Goal: Task Accomplishment & Management: Complete application form

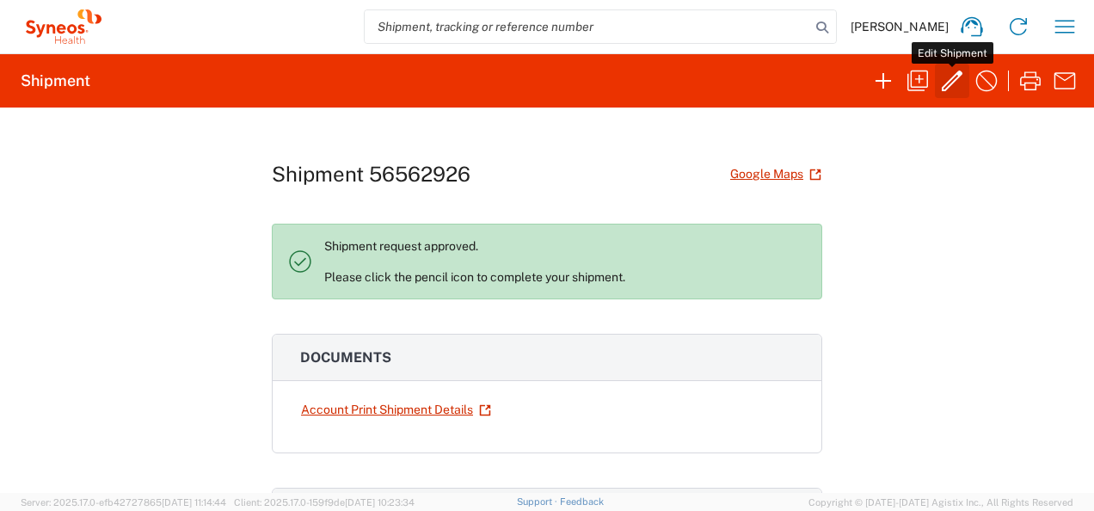
click at [951, 80] on icon "button" at bounding box center [952, 81] width 28 height 28
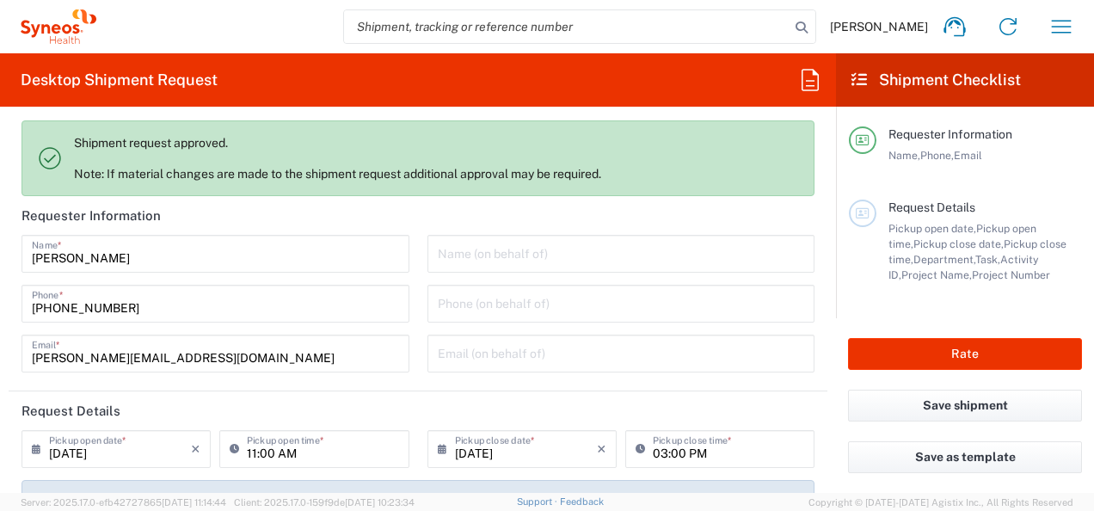
type input "7068659"
type input "Customer Ref"
type input "Envelope"
type input "Ukraine"
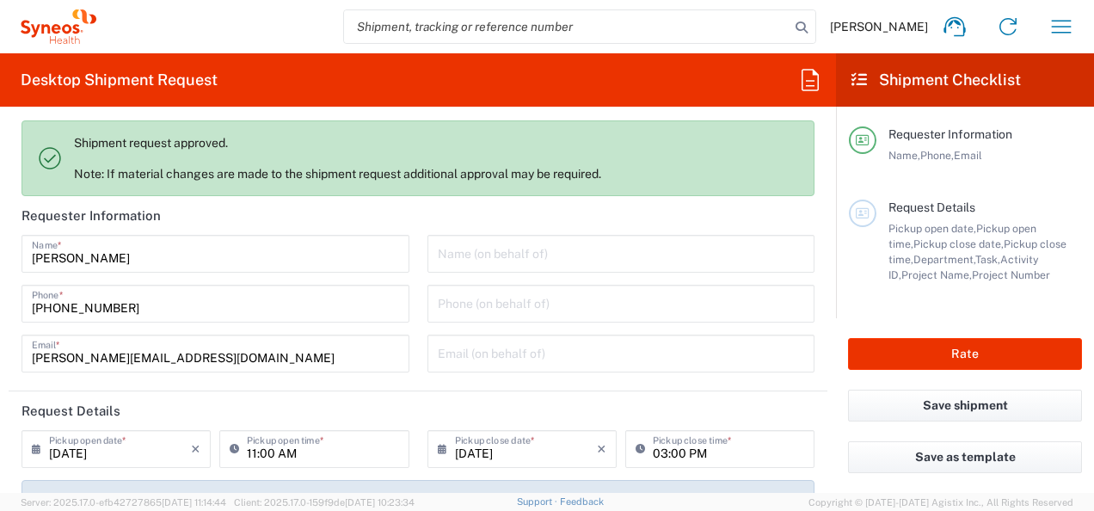
type input "Syneos Health Ukraine, LLC"
type input "Alvotech 7068659"
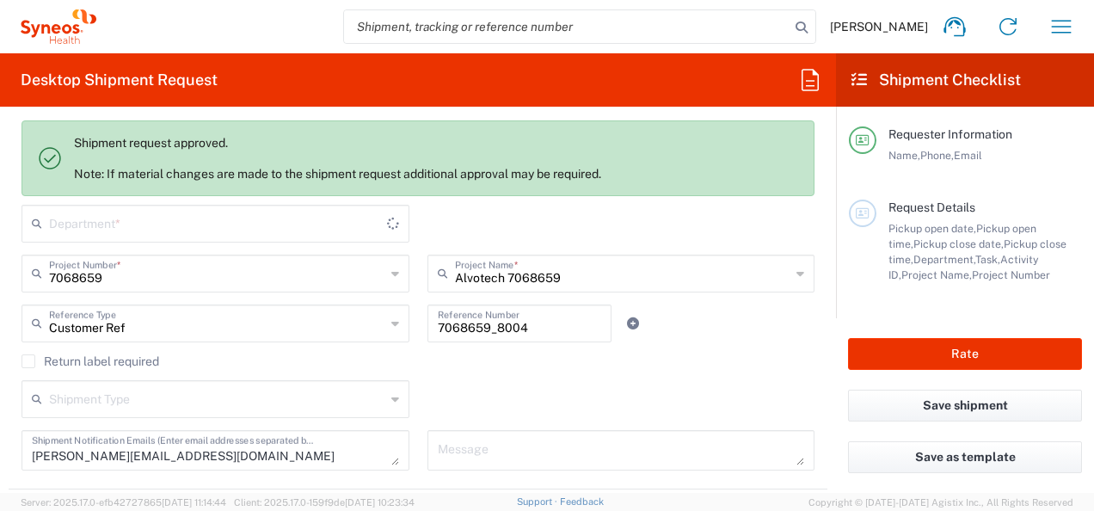
type input "3235"
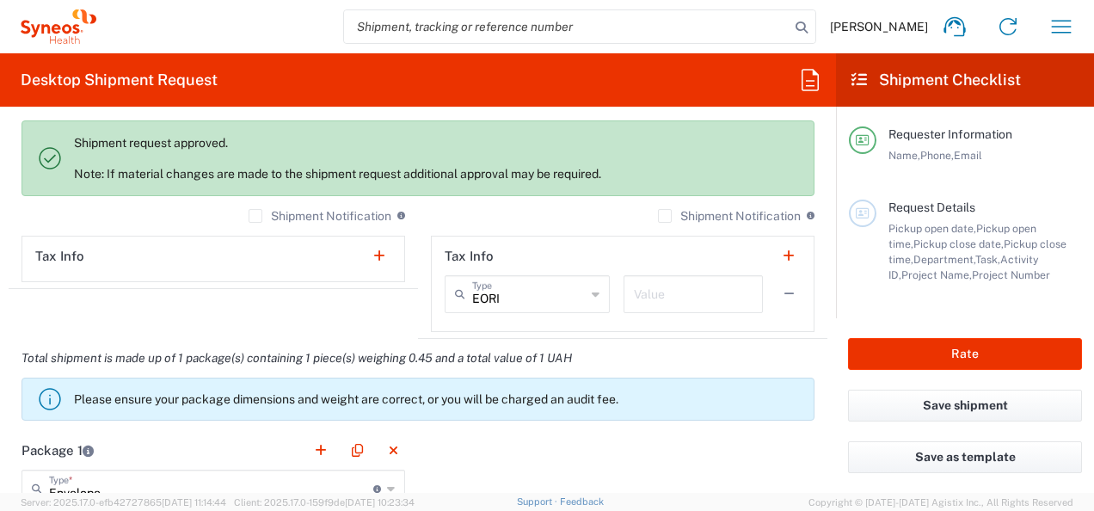
scroll to position [1376, 0]
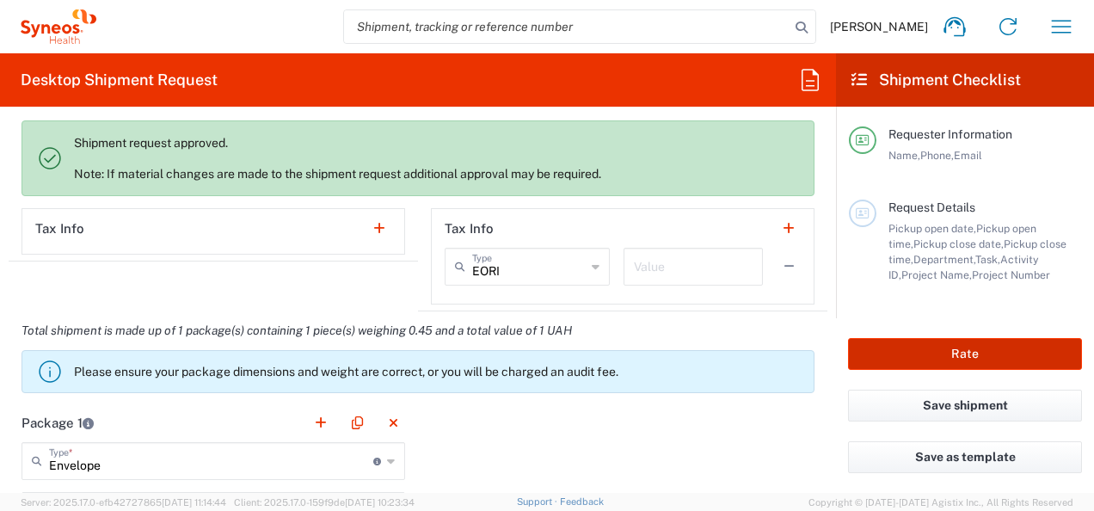
click at [960, 354] on button "Rate" at bounding box center [965, 354] width 234 height 32
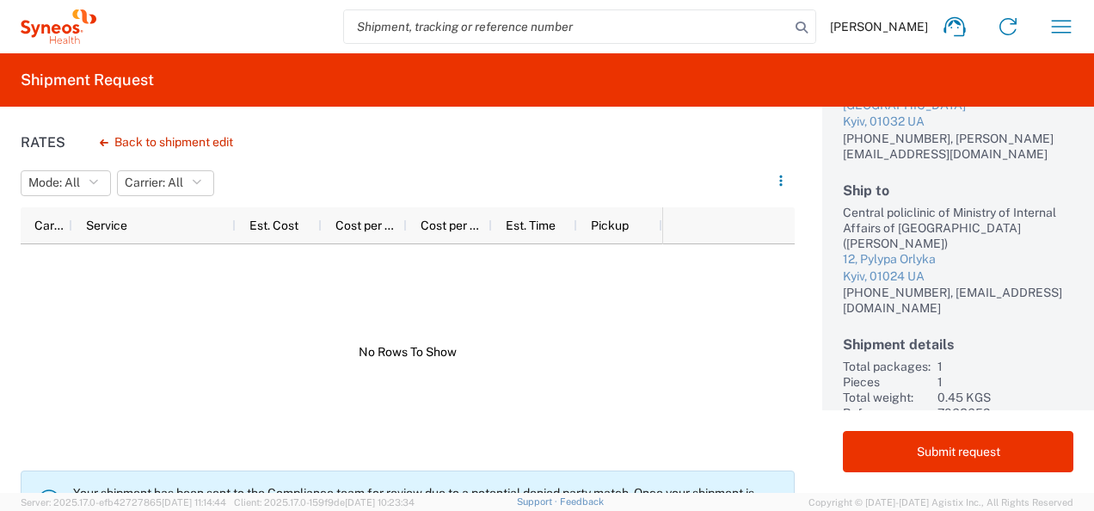
scroll to position [184, 0]
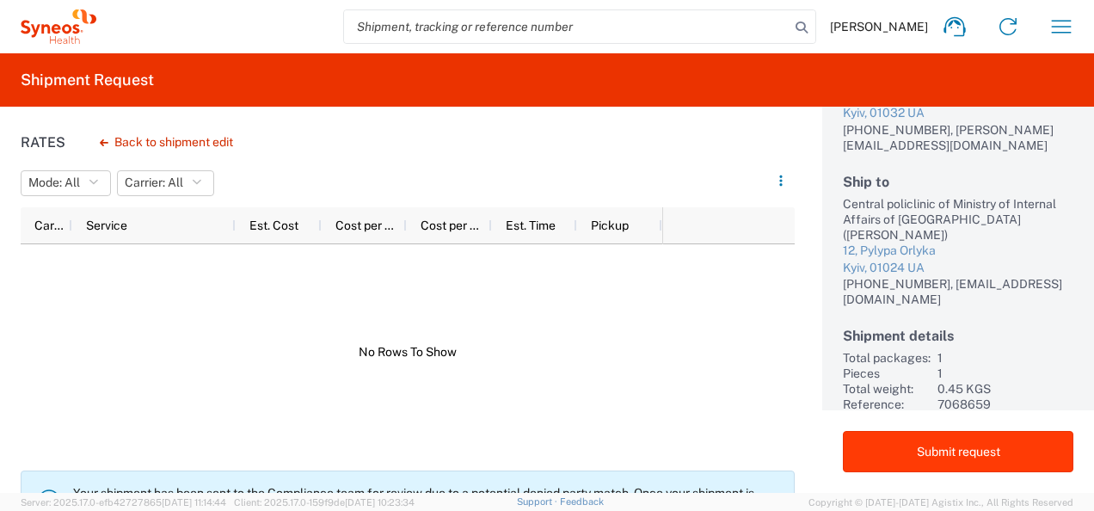
click at [944, 447] on button "Submit request" at bounding box center [958, 451] width 230 height 41
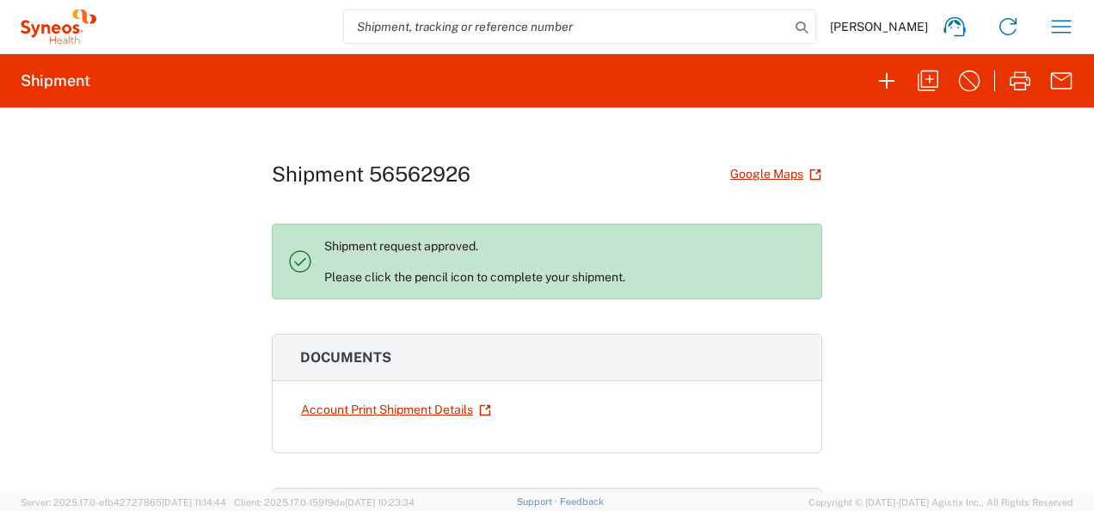
click at [480, 337] on h3 "Documents" at bounding box center [547, 358] width 549 height 46
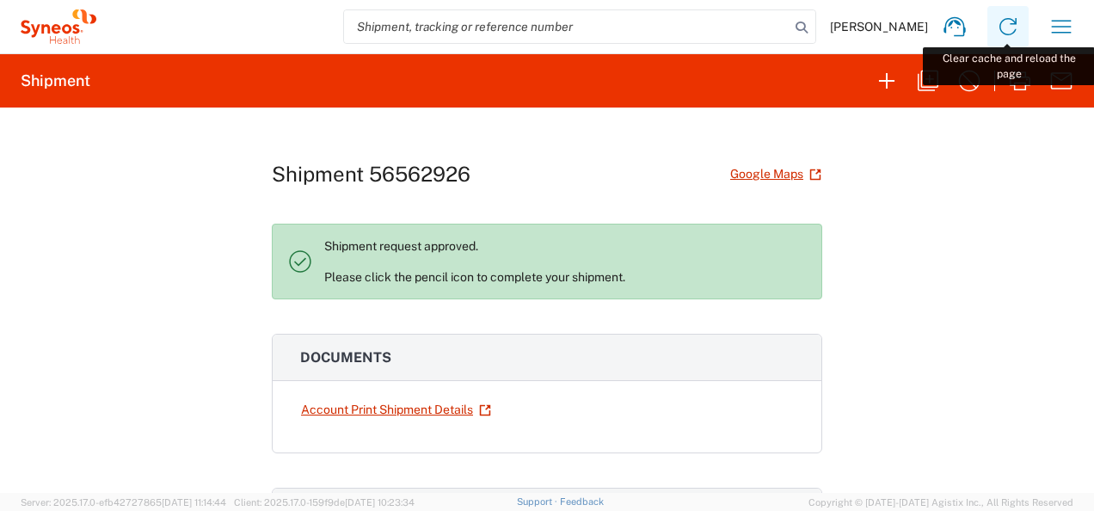
click at [1007, 19] on icon at bounding box center [1007, 26] width 17 height 17
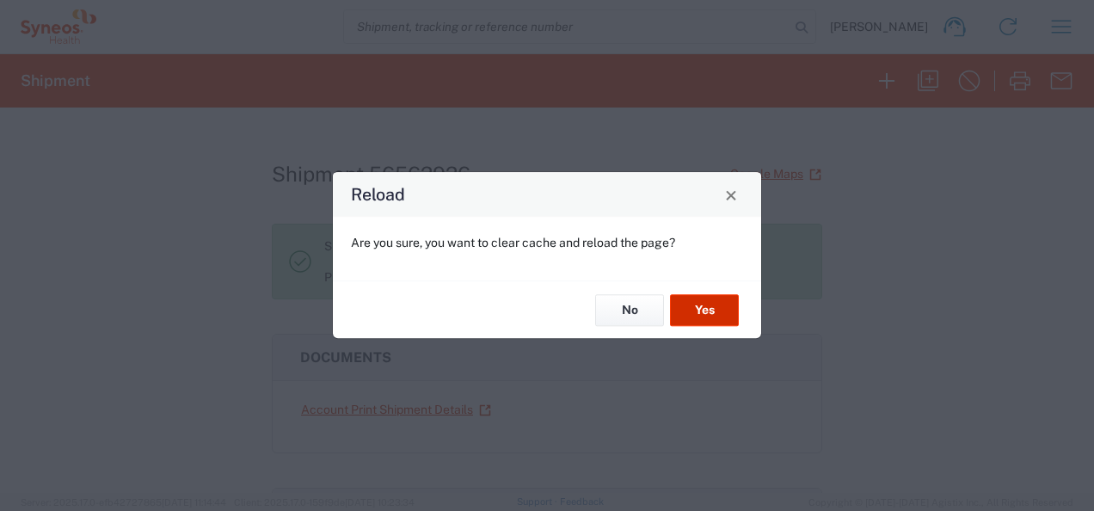
click at [697, 304] on button "Yes" at bounding box center [704, 310] width 69 height 32
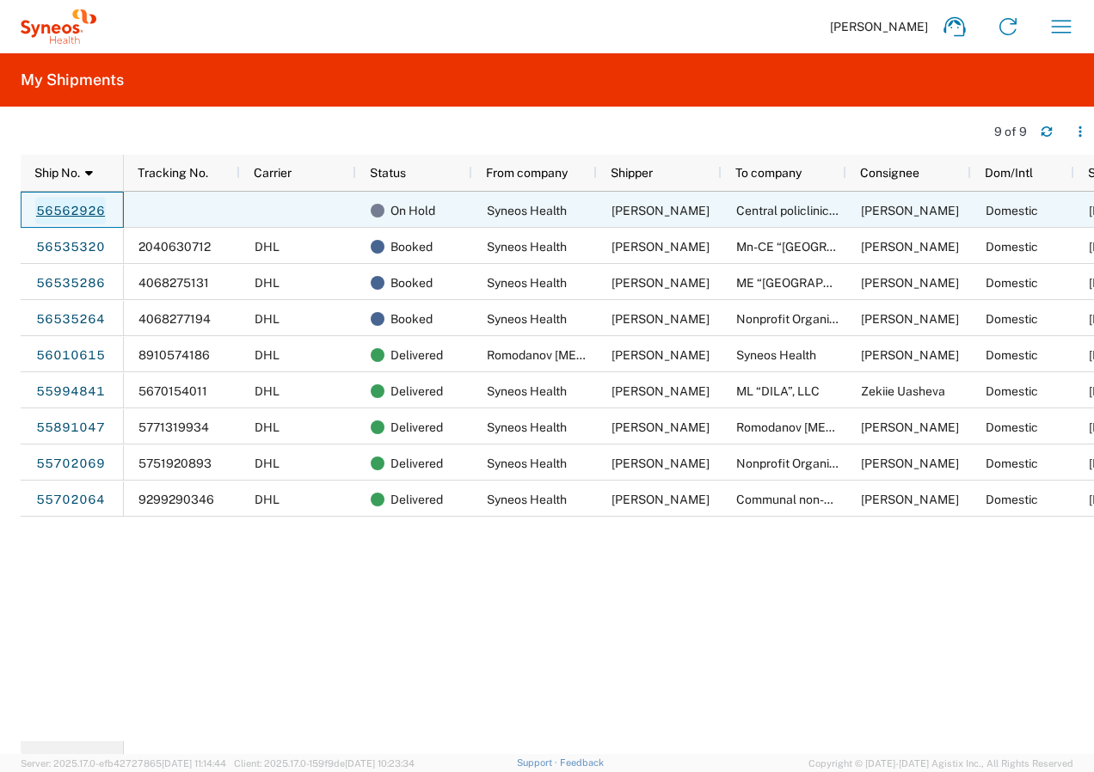
click at [80, 206] on link "56562926" at bounding box center [70, 211] width 71 height 28
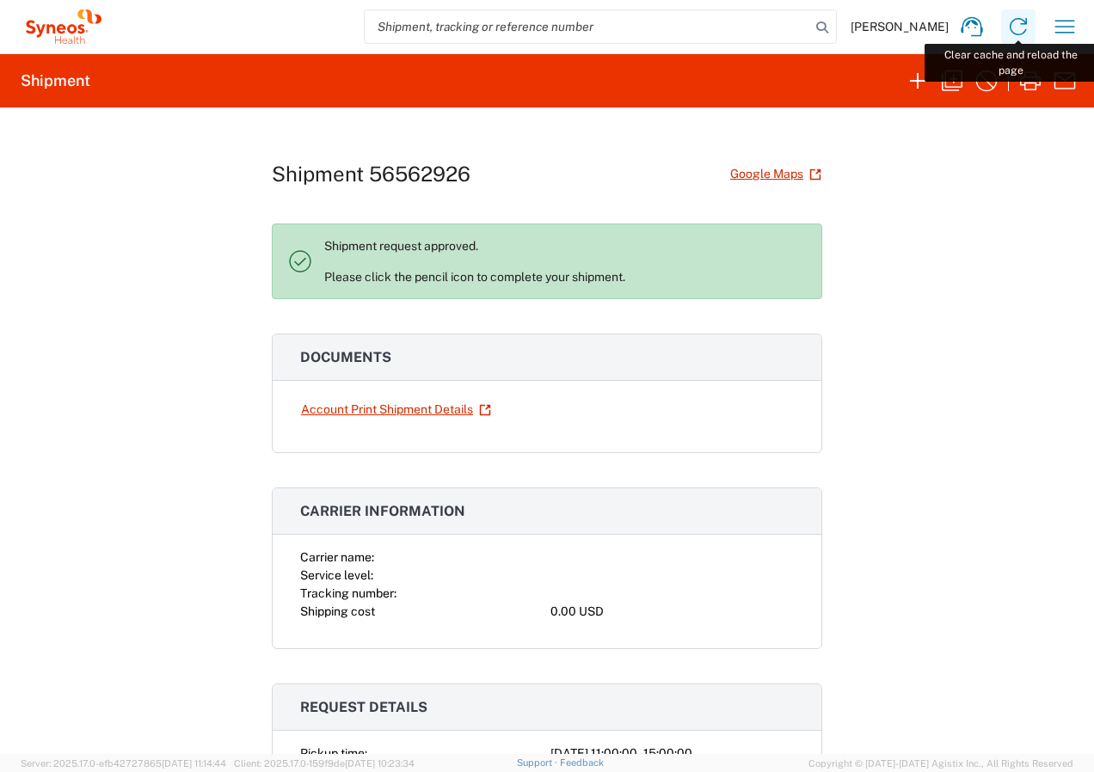
click at [1023, 28] on icon at bounding box center [1018, 27] width 28 height 28
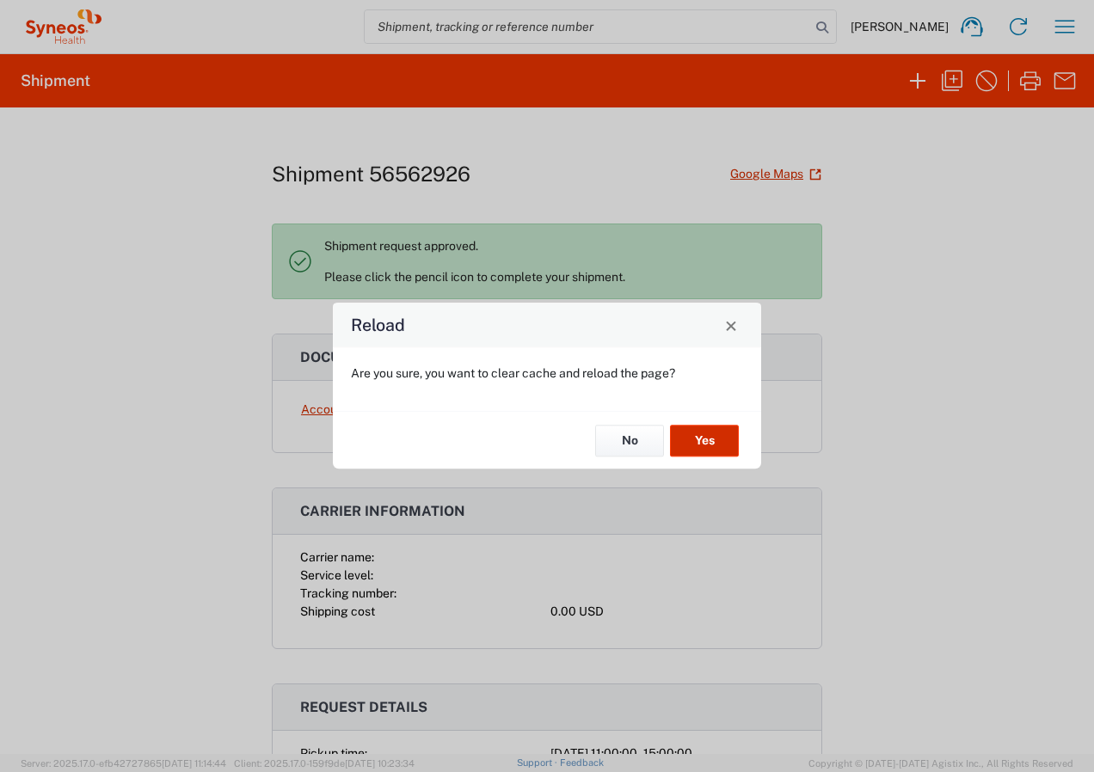
click at [701, 441] on button "Yes" at bounding box center [704, 441] width 69 height 32
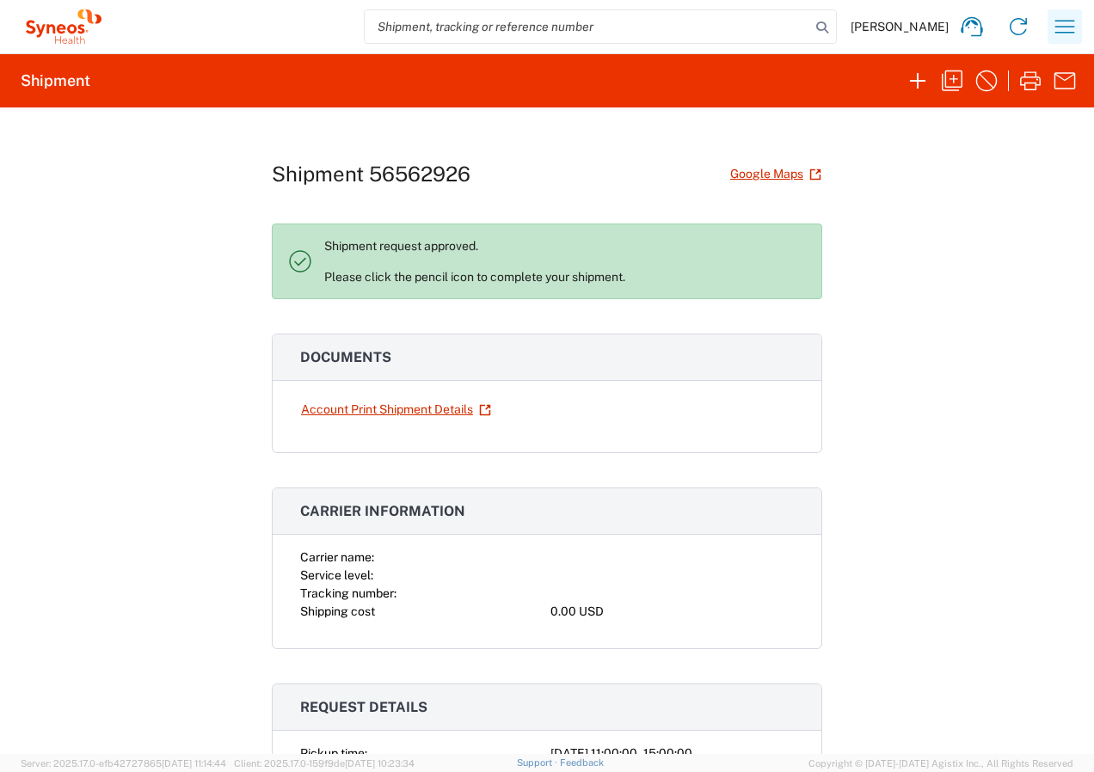
click at [1068, 26] on icon "button" at bounding box center [1065, 27] width 28 height 28
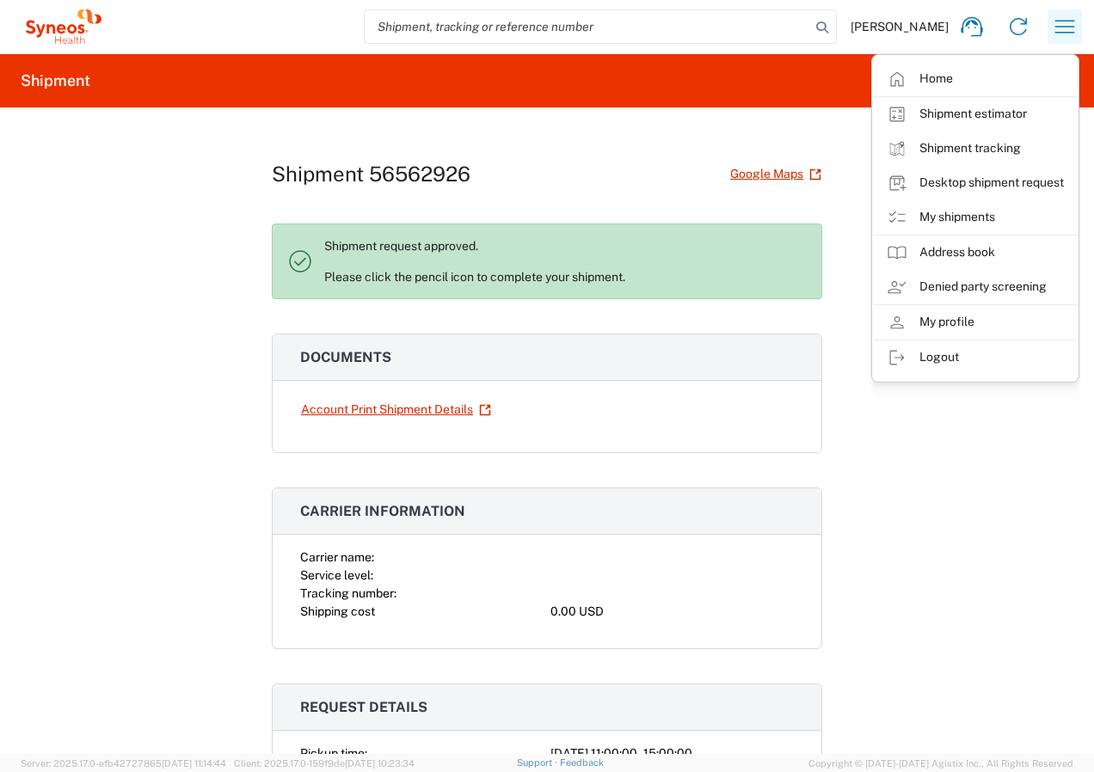
click at [1068, 26] on icon "button" at bounding box center [1065, 27] width 28 height 28
click at [961, 213] on link "My shipments" at bounding box center [975, 217] width 205 height 34
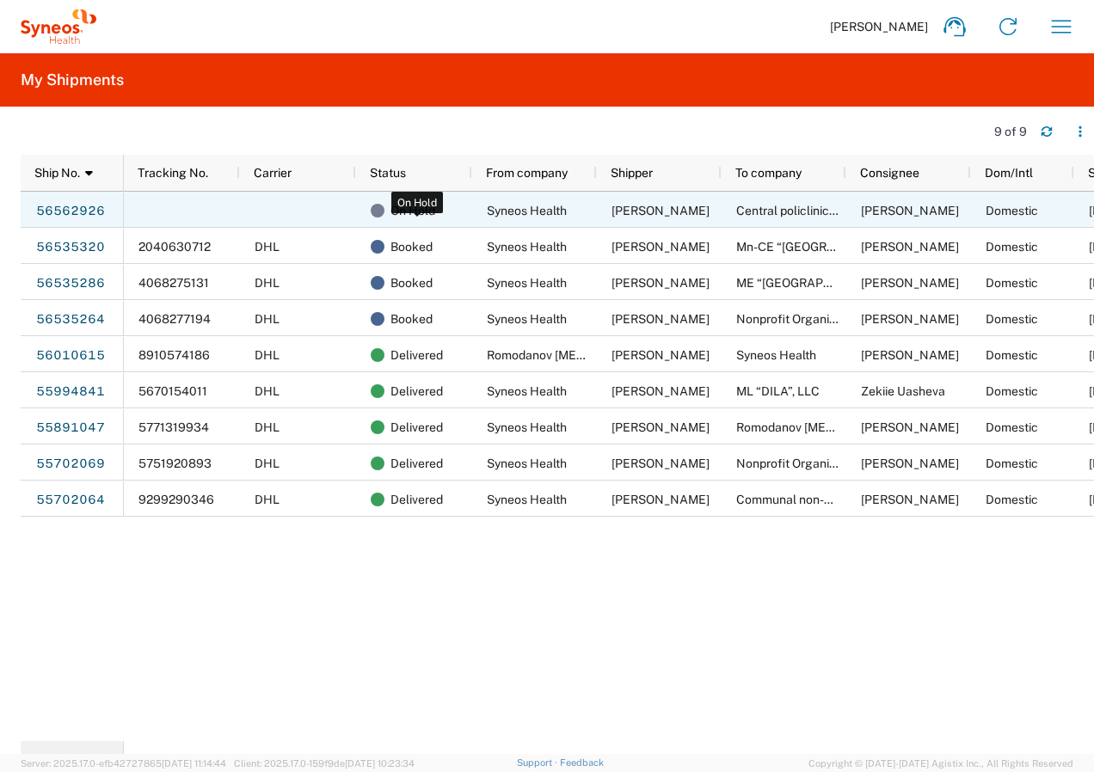
click at [403, 207] on span "On Hold" at bounding box center [412, 211] width 45 height 36
click at [73, 212] on link "56562926" at bounding box center [70, 211] width 71 height 28
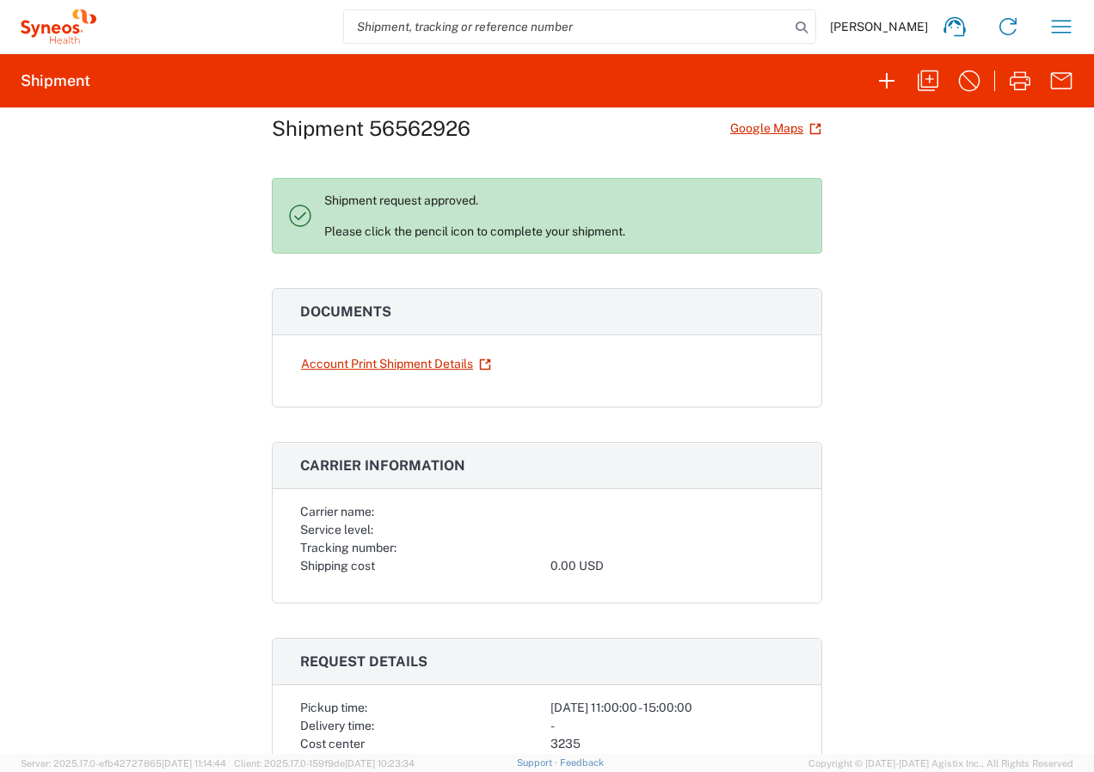
scroll to position [86, 0]
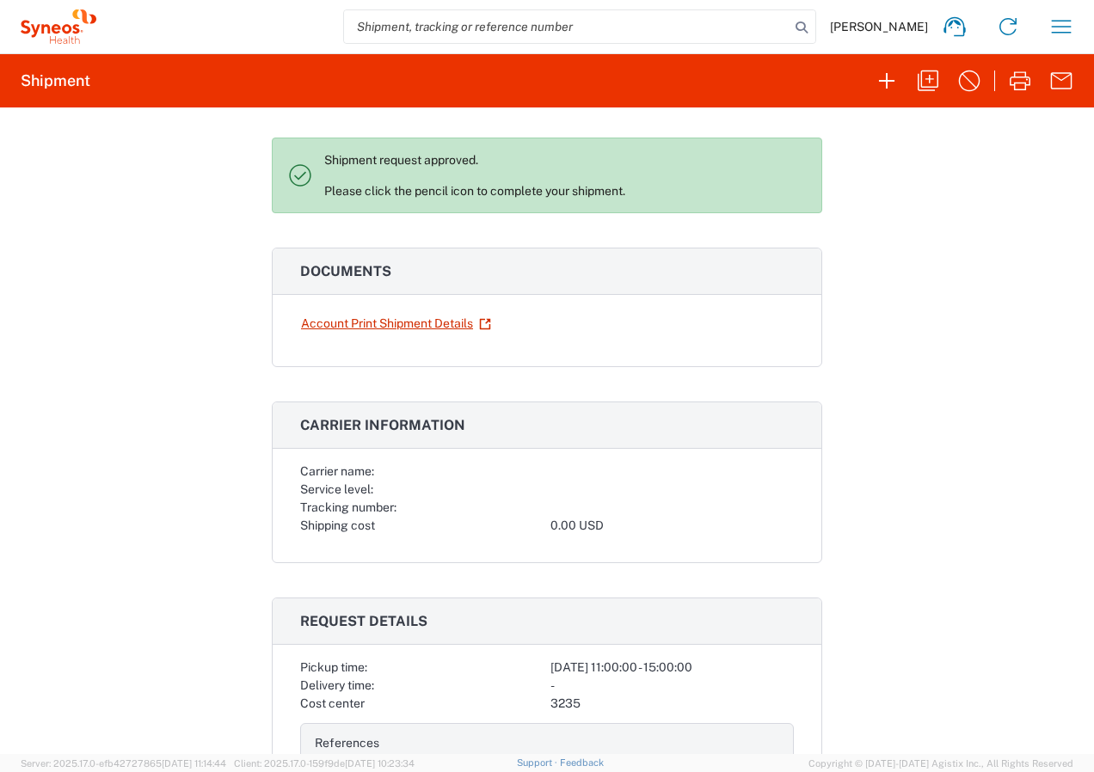
click at [427, 191] on p "Shipment request approved. Please click the pencil icon to complete your shipme…" at bounding box center [565, 175] width 483 height 46
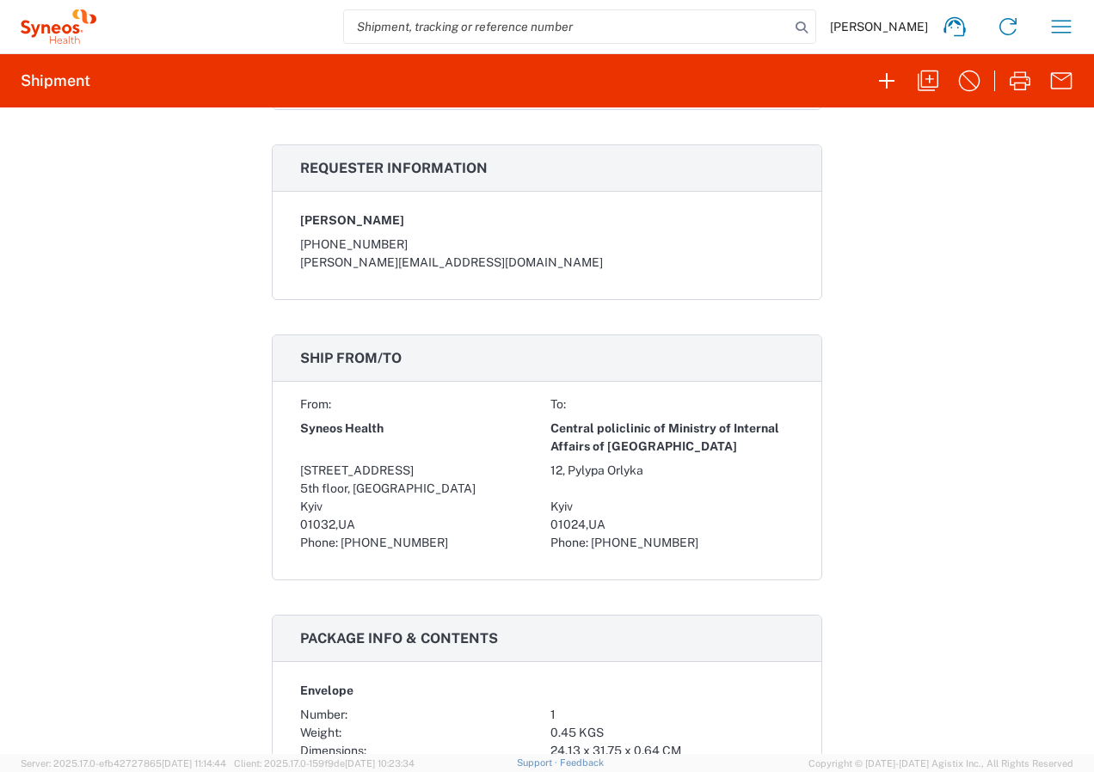
scroll to position [946, 0]
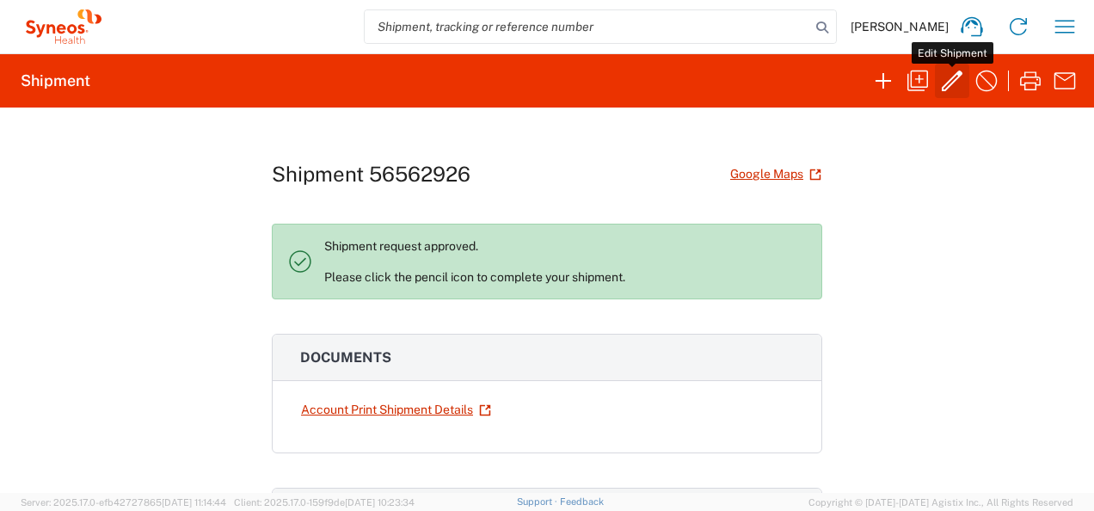
click at [949, 79] on icon "button" at bounding box center [952, 81] width 28 height 28
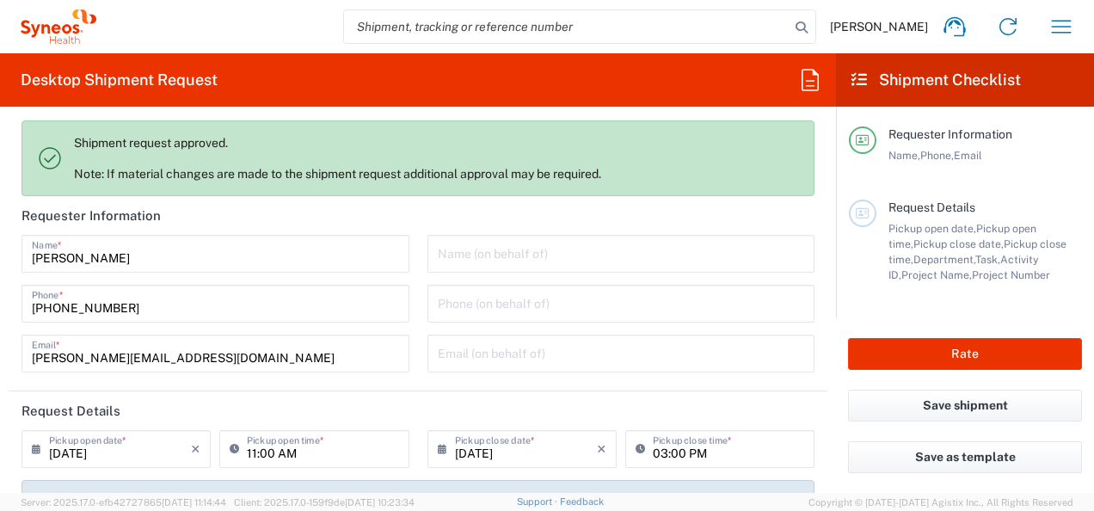
type input "Envelope"
type input "7068659"
type input "Customer Ref"
type input "Ukraine"
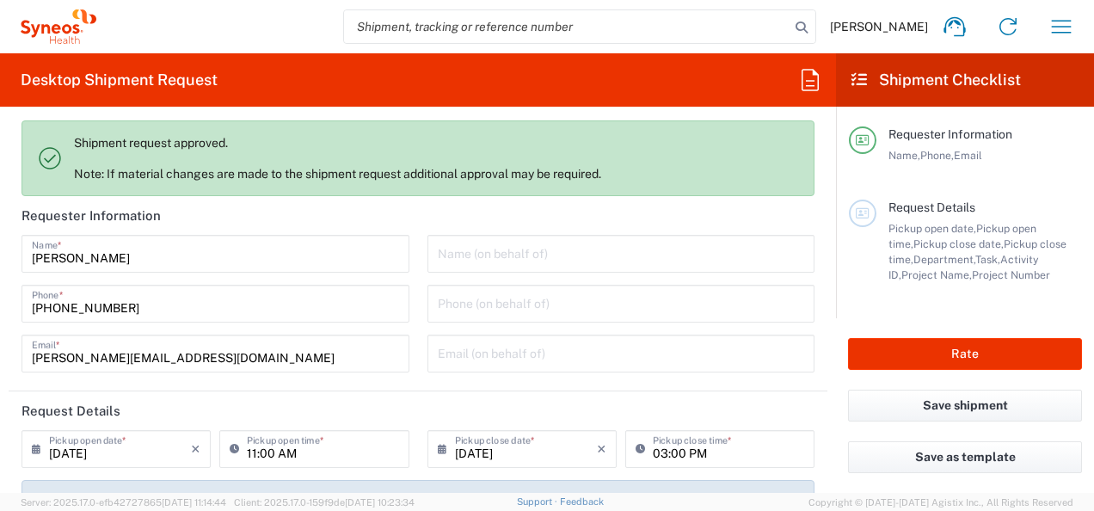
type input "Alvotech 7068659"
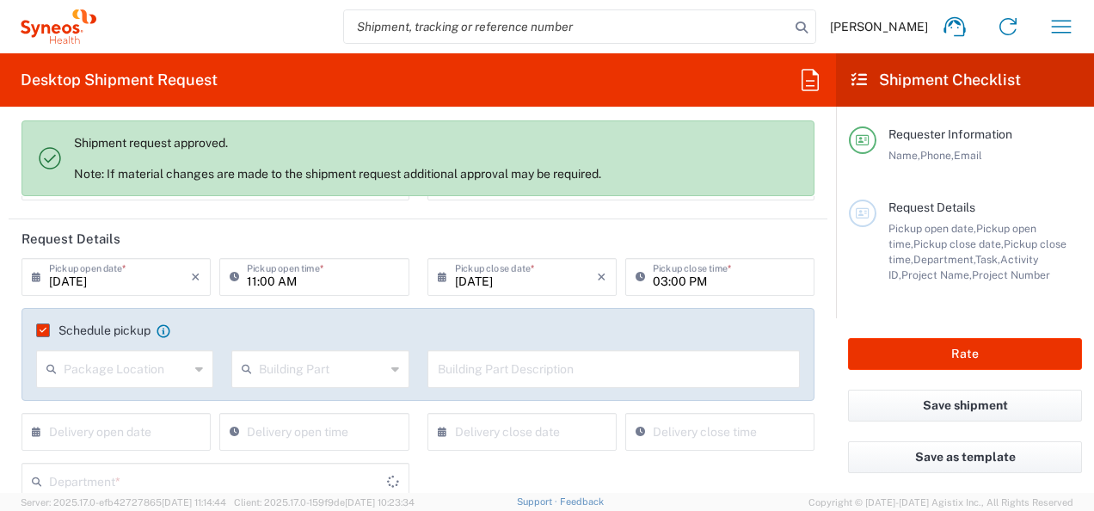
type input "3235"
type input "Syneos Health Ukraine, LLC"
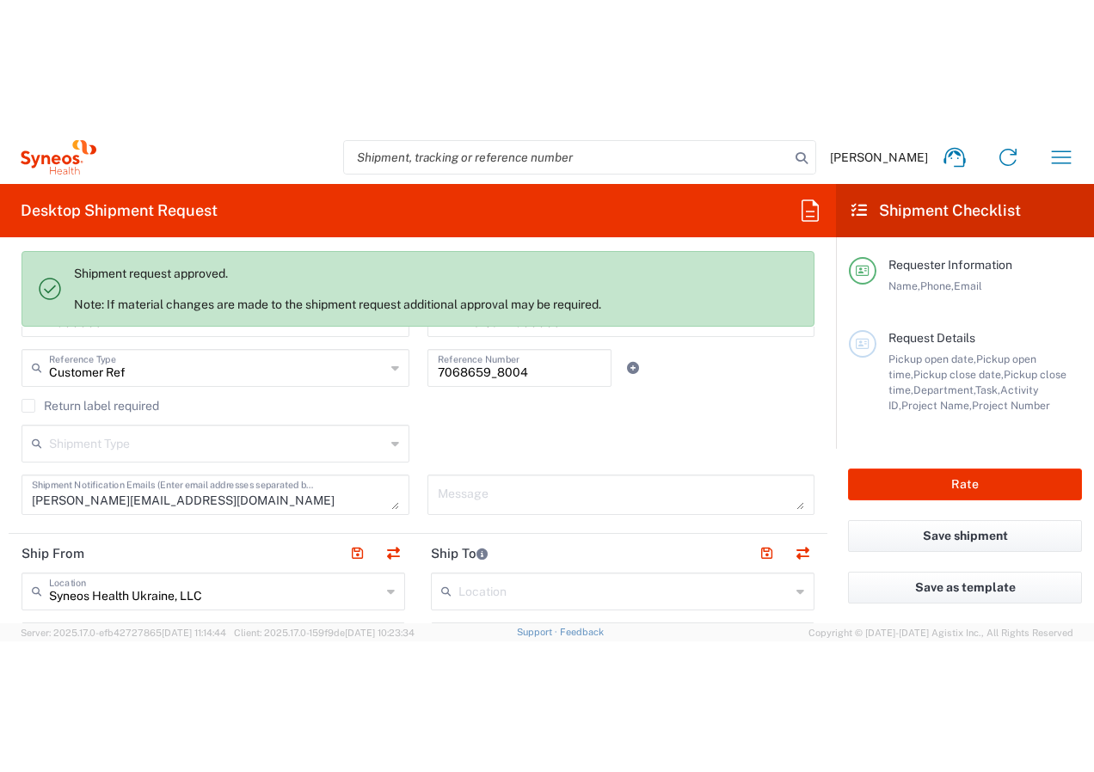
scroll to position [688, 0]
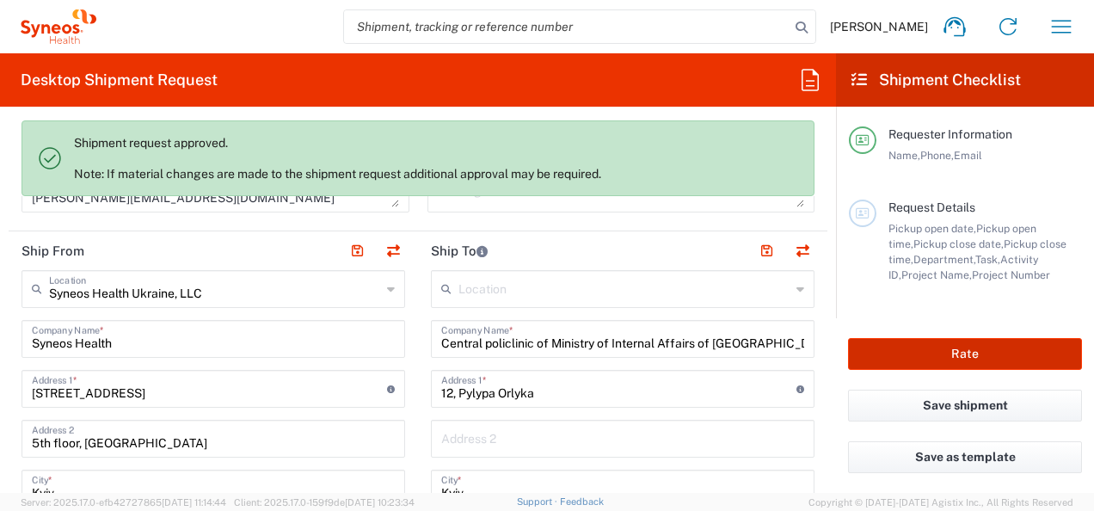
click at [958, 356] on button "Rate" at bounding box center [965, 354] width 234 height 32
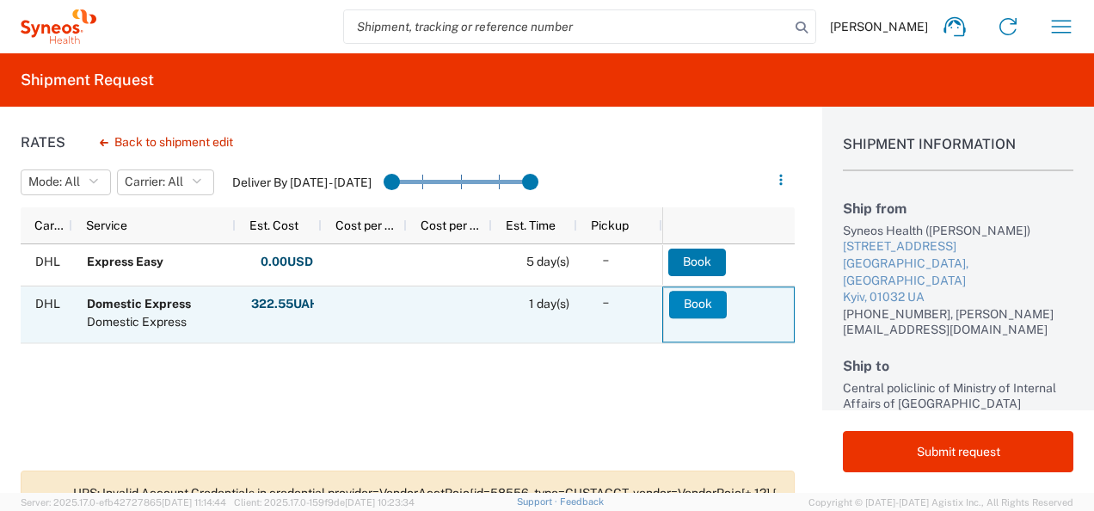
click at [695, 299] on button "Book" at bounding box center [698, 305] width 58 height 28
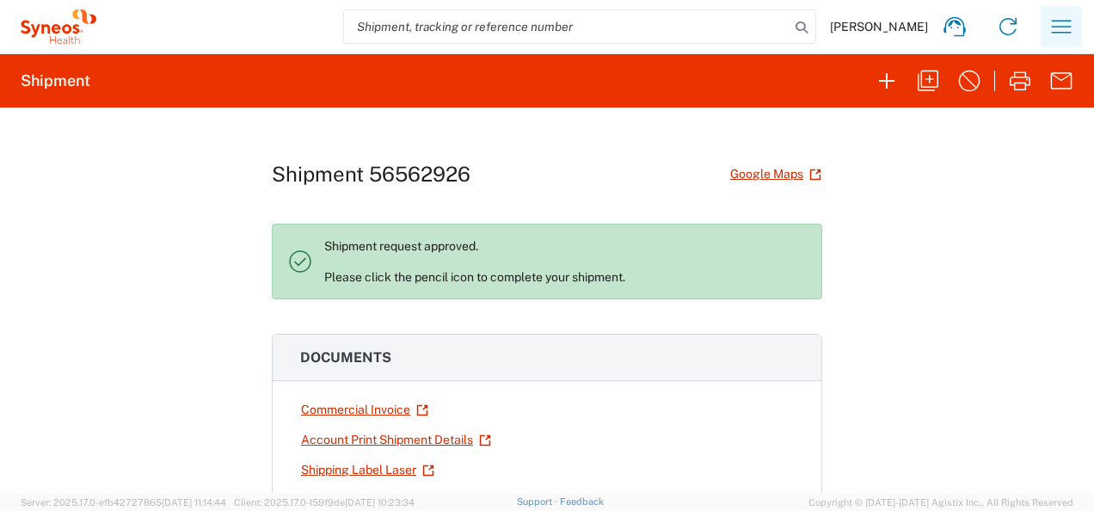
click at [1066, 28] on icon "button" at bounding box center [1061, 27] width 28 height 28
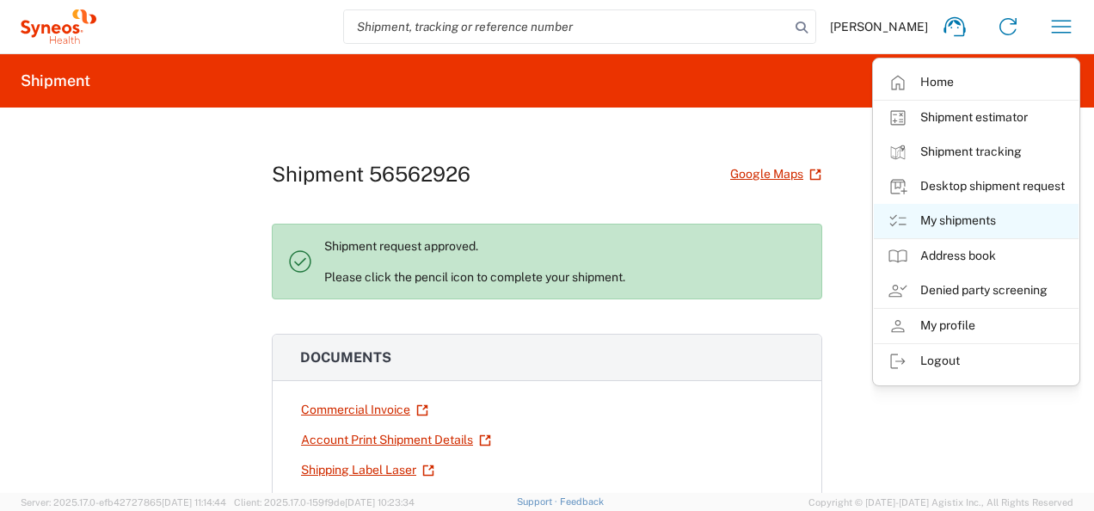
click at [970, 217] on link "My shipments" at bounding box center [976, 221] width 205 height 34
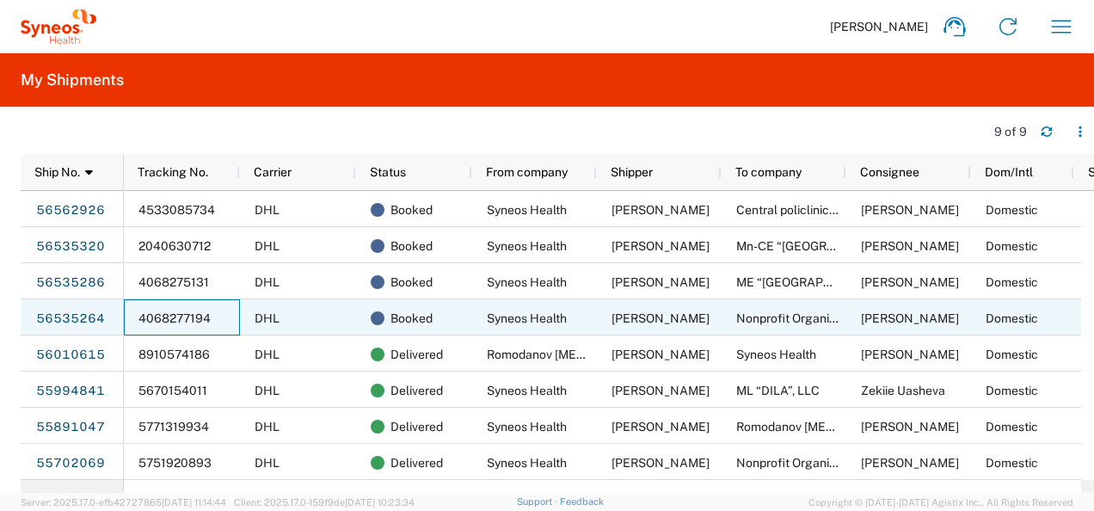
drag, startPoint x: 224, startPoint y: 318, endPoint x: 158, endPoint y: 318, distance: 66.2
click at [158, 318] on div "4068277194" at bounding box center [182, 317] width 116 height 36
drag, startPoint x: 157, startPoint y: 317, endPoint x: 393, endPoint y: 21, distance: 378.7
click at [390, 22] on div "Tatiana Shumik Home Shipment estimator Shipment tracking Desktop shipment reque…" at bounding box center [592, 26] width 992 height 41
